Goal: Transaction & Acquisition: Purchase product/service

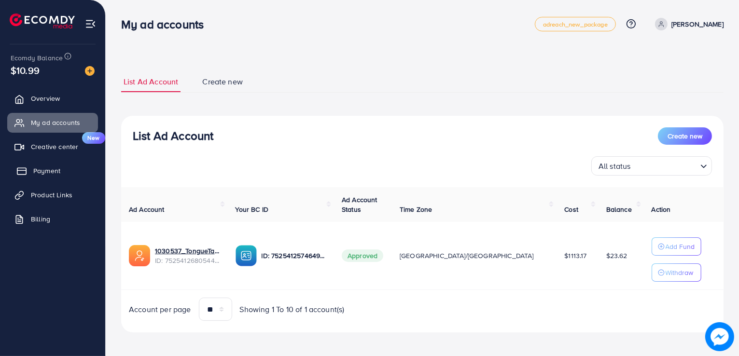
click at [47, 174] on span "Payment" at bounding box center [46, 171] width 27 height 10
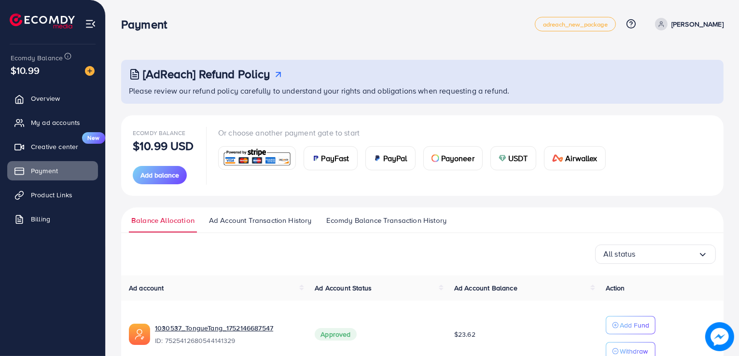
click at [530, 151] on div "USDT" at bounding box center [513, 158] width 45 height 23
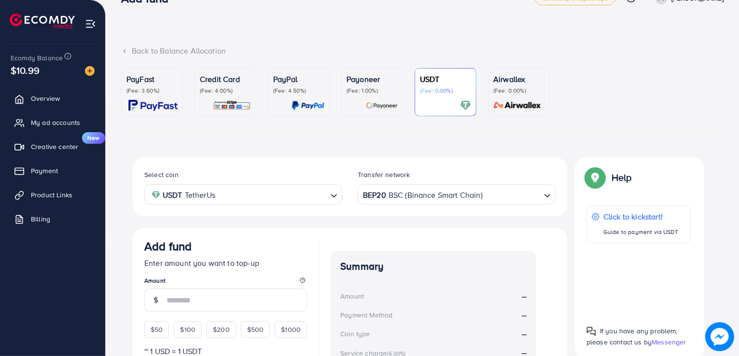
scroll to position [144, 0]
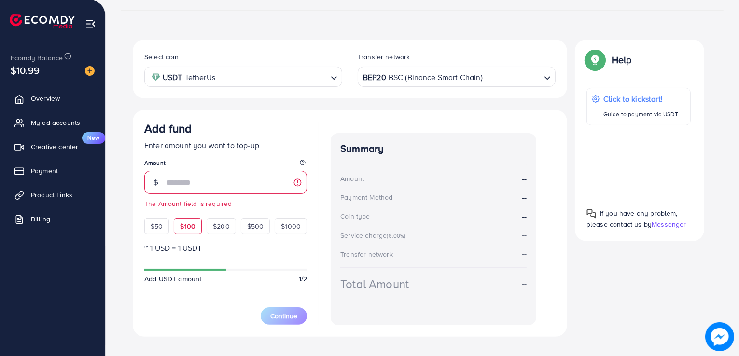
click at [184, 213] on div "$50 $100 $200 $500 $1000" at bounding box center [225, 223] width 163 height 21
click at [185, 222] on span "$100" at bounding box center [187, 226] width 15 height 10
type input "***"
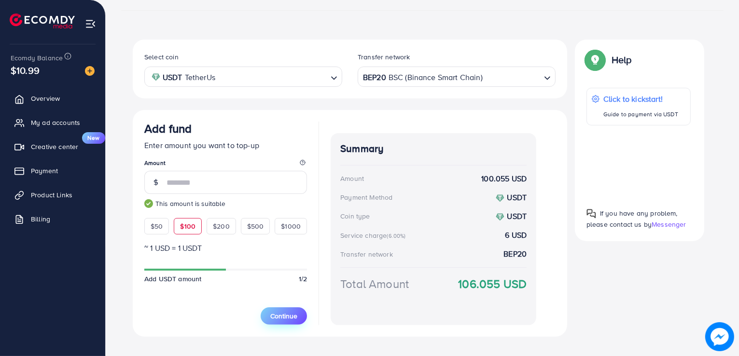
click at [285, 317] on span "Continue" at bounding box center [283, 316] width 27 height 10
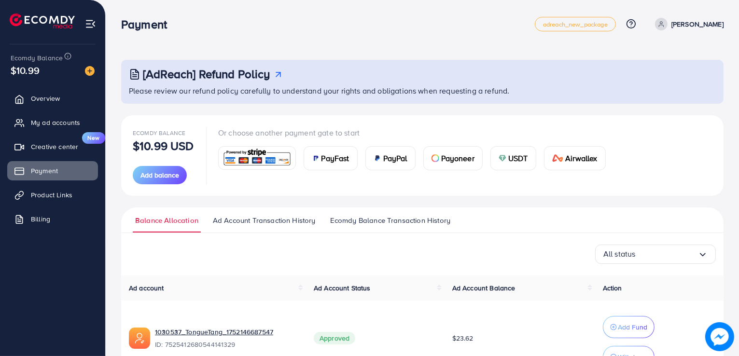
click at [517, 168] on div "USDT" at bounding box center [513, 158] width 45 height 23
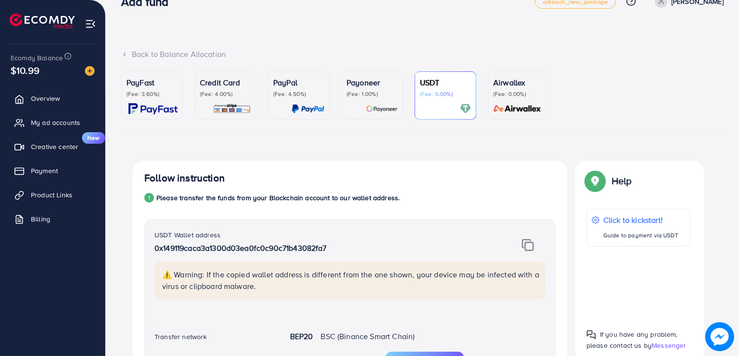
scroll to position [19, 0]
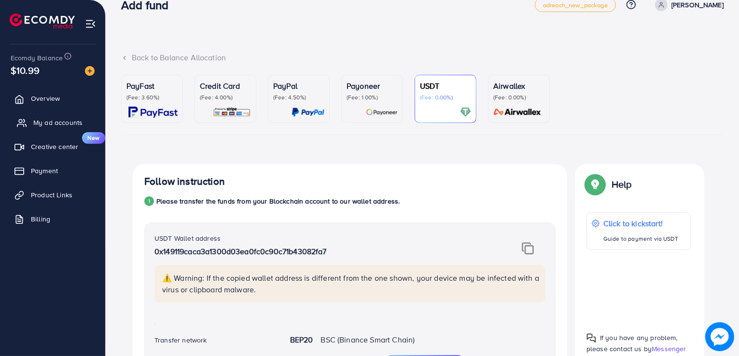
click at [31, 116] on link "My ad accounts" at bounding box center [52, 122] width 91 height 19
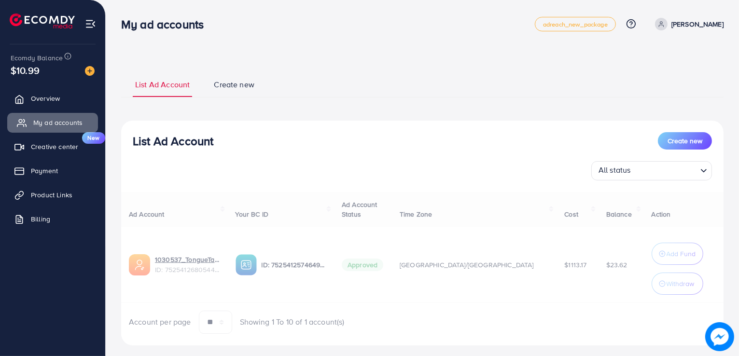
click at [31, 116] on link "My ad accounts" at bounding box center [52, 122] width 91 height 19
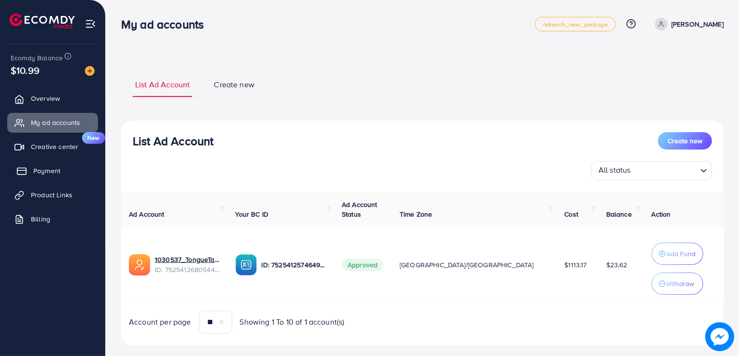
click at [43, 170] on span "Payment" at bounding box center [46, 171] width 27 height 10
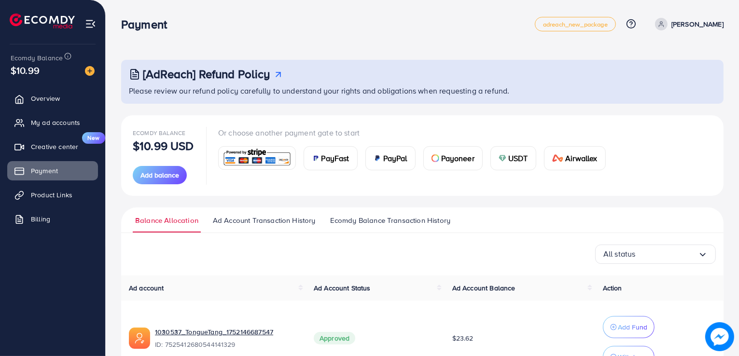
click at [515, 154] on span "USDT" at bounding box center [518, 158] width 20 height 12
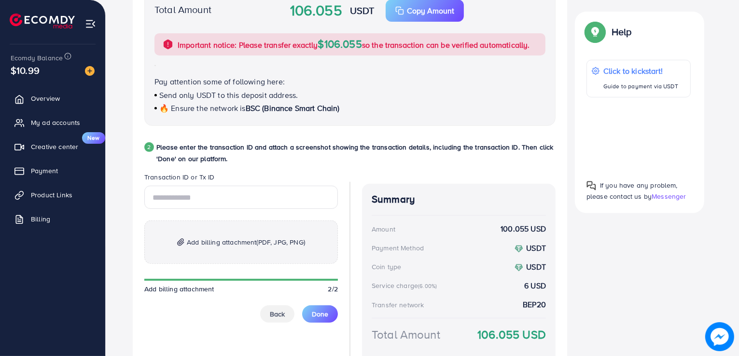
scroll to position [374, 0]
click at [274, 308] on button "Back" at bounding box center [277, 314] width 34 height 17
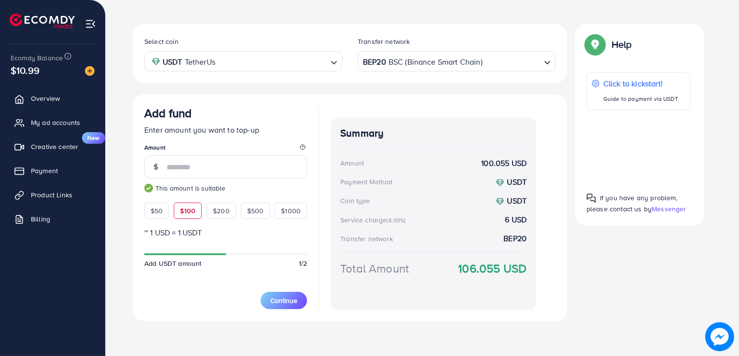
scroll to position [159, 0]
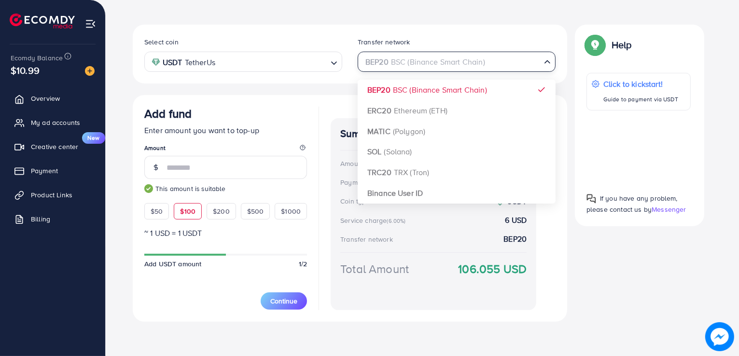
click at [473, 63] on div "BEP20 BSC (Binance Smart Chain)" at bounding box center [451, 61] width 180 height 17
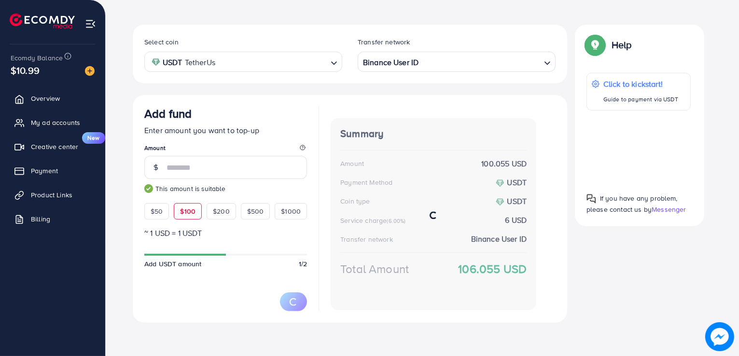
click at [413, 190] on div "Select coin USDT TetherUs Loading... Transfer network Binance User ID Loading..…" at bounding box center [350, 174] width 434 height 298
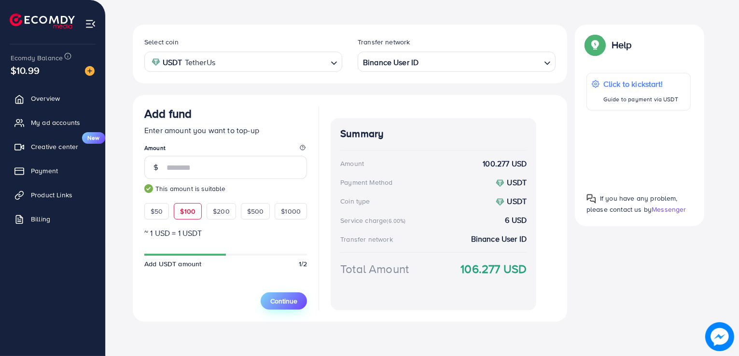
click at [290, 299] on span "Continue" at bounding box center [283, 301] width 27 height 10
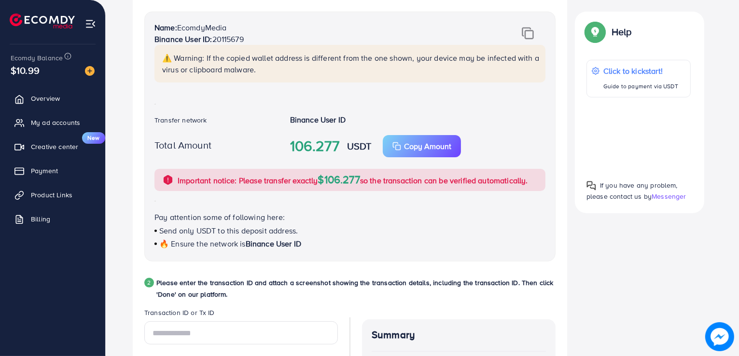
scroll to position [269, 0]
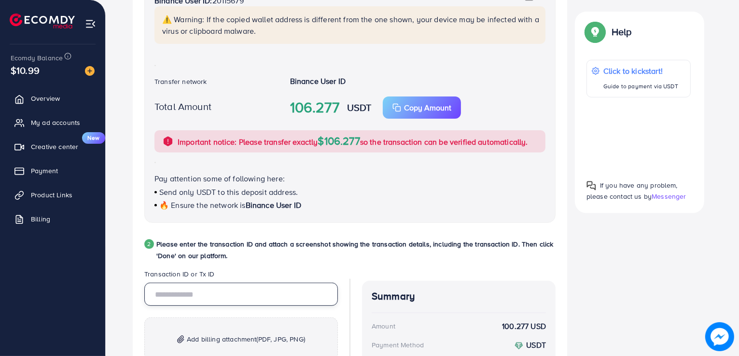
click at [177, 297] on input "text" at bounding box center [240, 294] width 193 height 23
type input "**********"
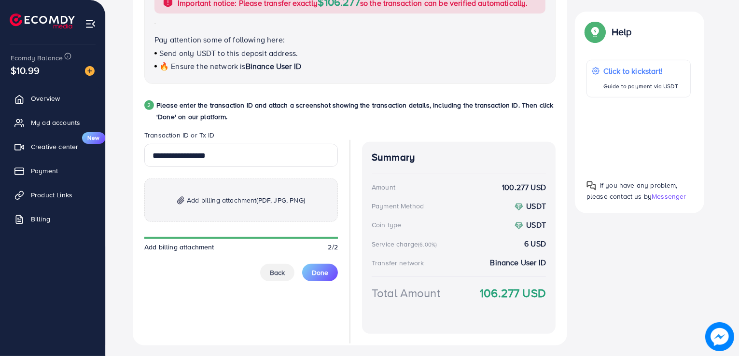
click at [222, 196] on span "Add billing attachment (PDF, JPG, PNG)" at bounding box center [246, 200] width 118 height 12
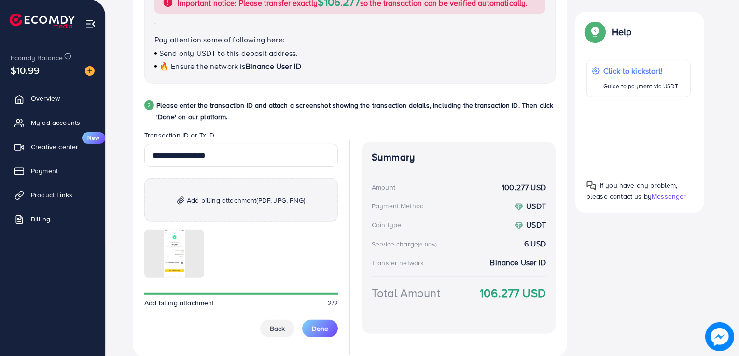
scroll to position [442, 0]
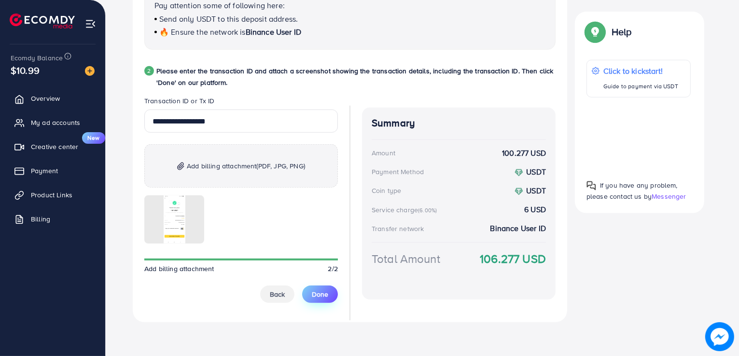
click at [317, 292] on span "Done" at bounding box center [320, 295] width 16 height 10
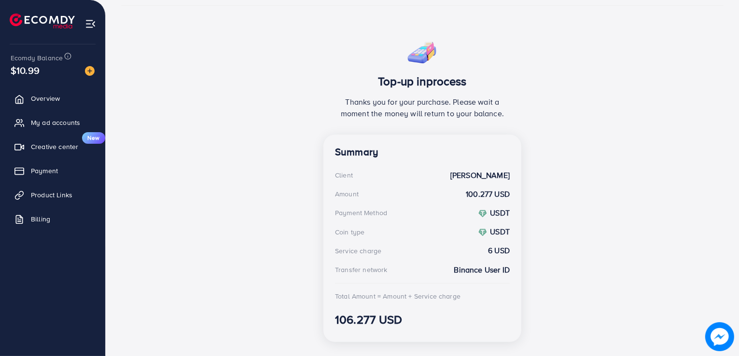
scroll to position [159, 0]
